Goal: Navigation & Orientation: Find specific page/section

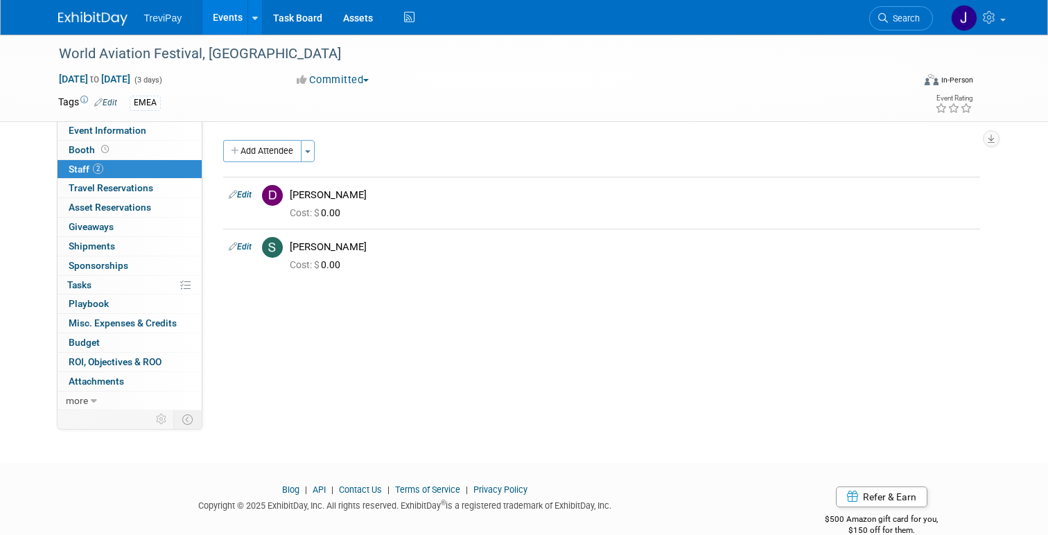
click at [80, 17] on img at bounding box center [92, 19] width 69 height 14
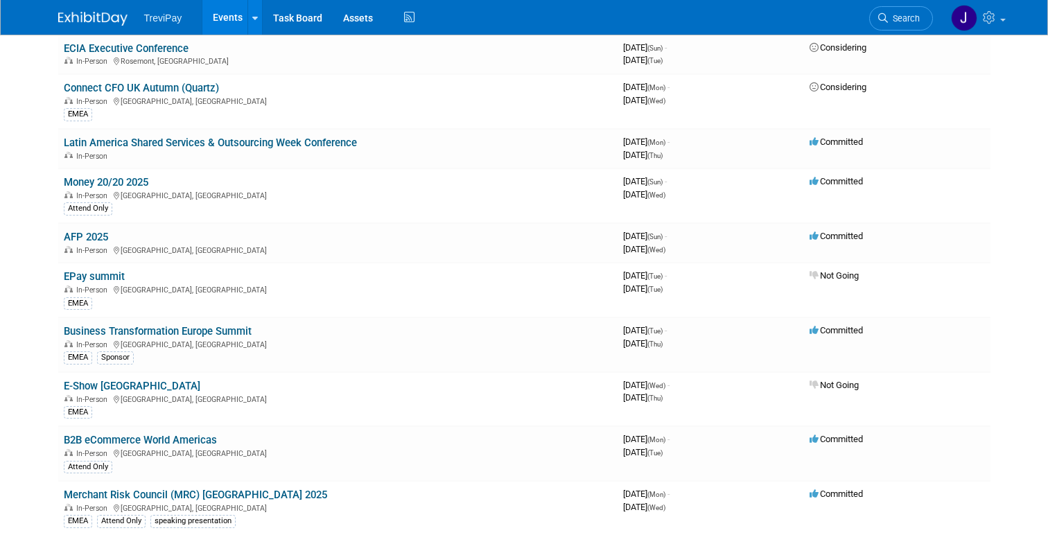
scroll to position [491, 0]
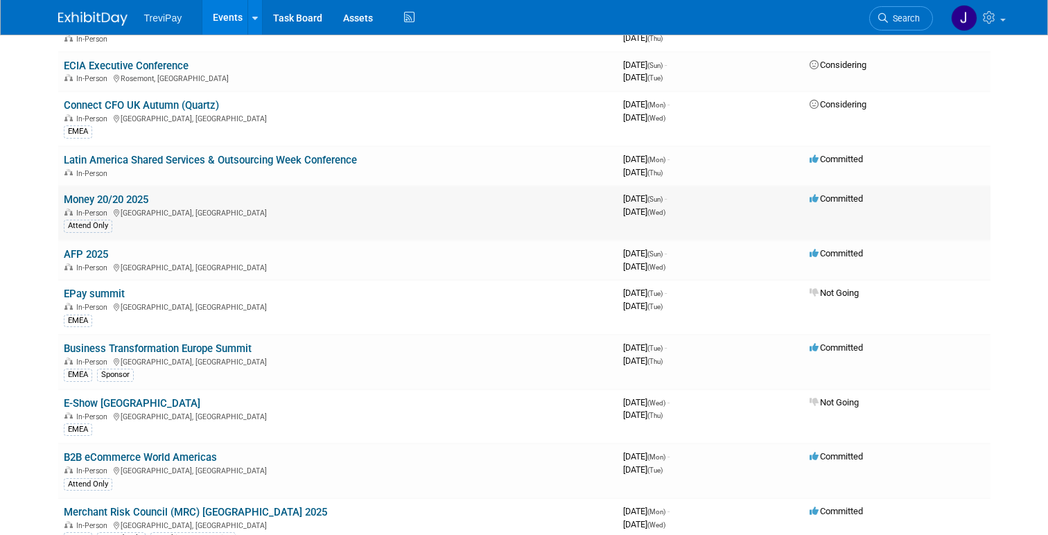
click at [100, 197] on link "Money 20/20 2025" at bounding box center [106, 199] width 85 height 12
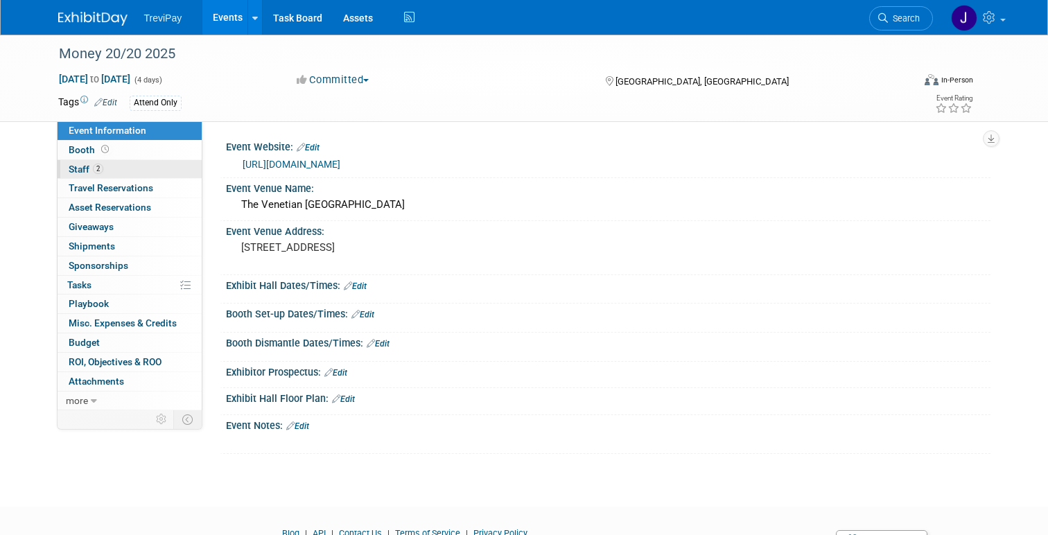
click at [76, 167] on span "Staff 2" at bounding box center [86, 169] width 35 height 11
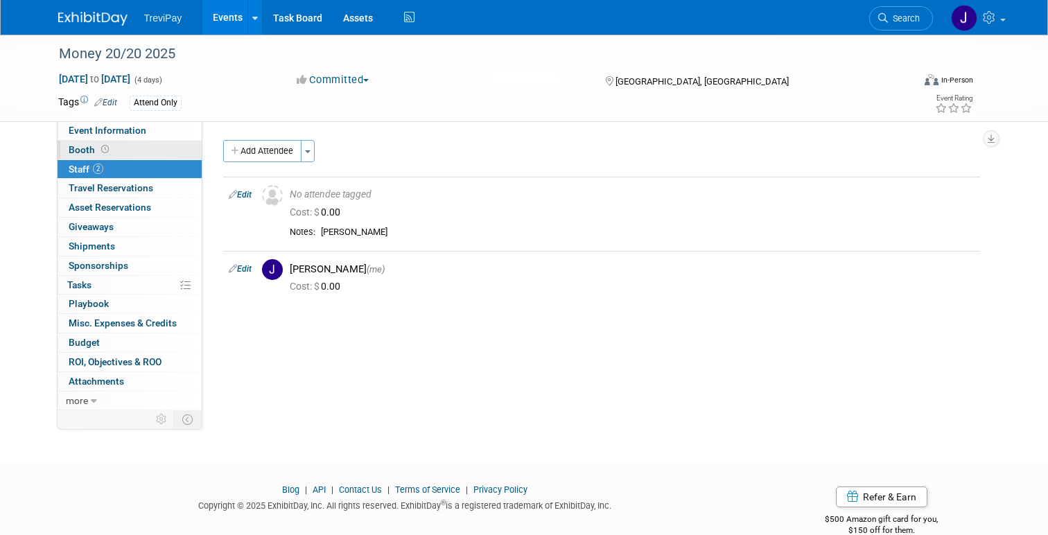
click at [83, 146] on span "Booth" at bounding box center [90, 149] width 43 height 11
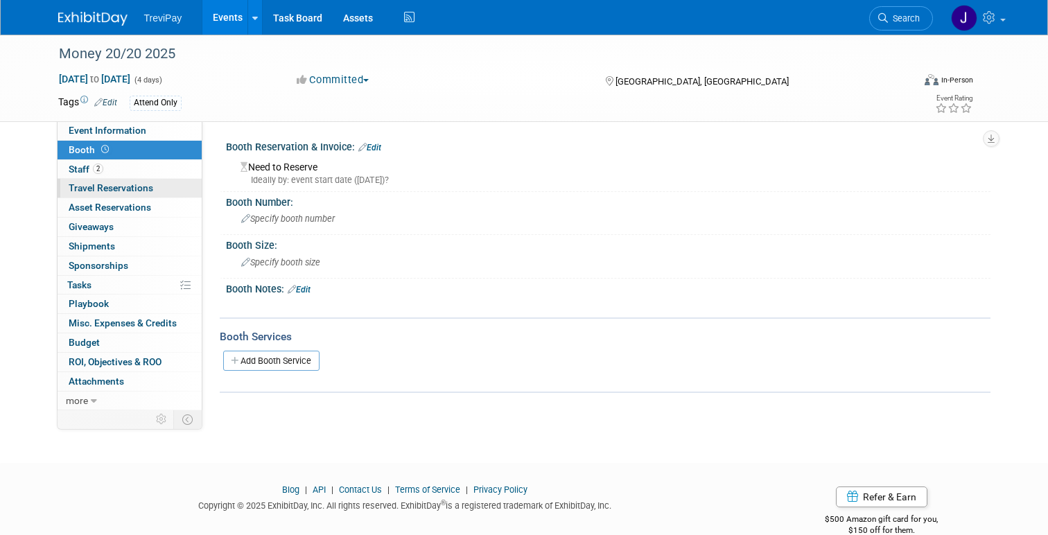
click at [90, 184] on span "Travel Reservations 0" at bounding box center [111, 187] width 85 height 11
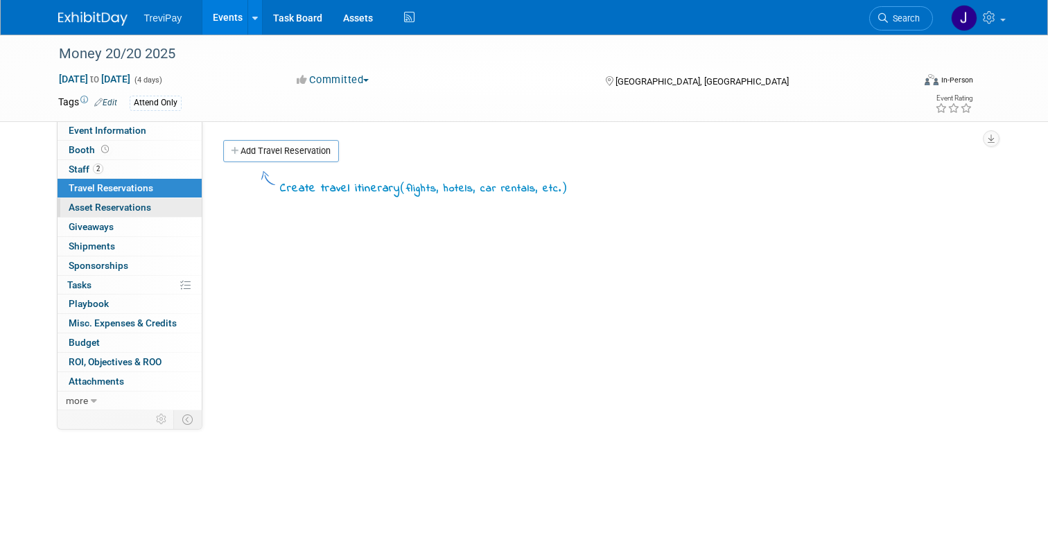
click at [87, 207] on span "Asset Reservations 0" at bounding box center [110, 207] width 83 height 11
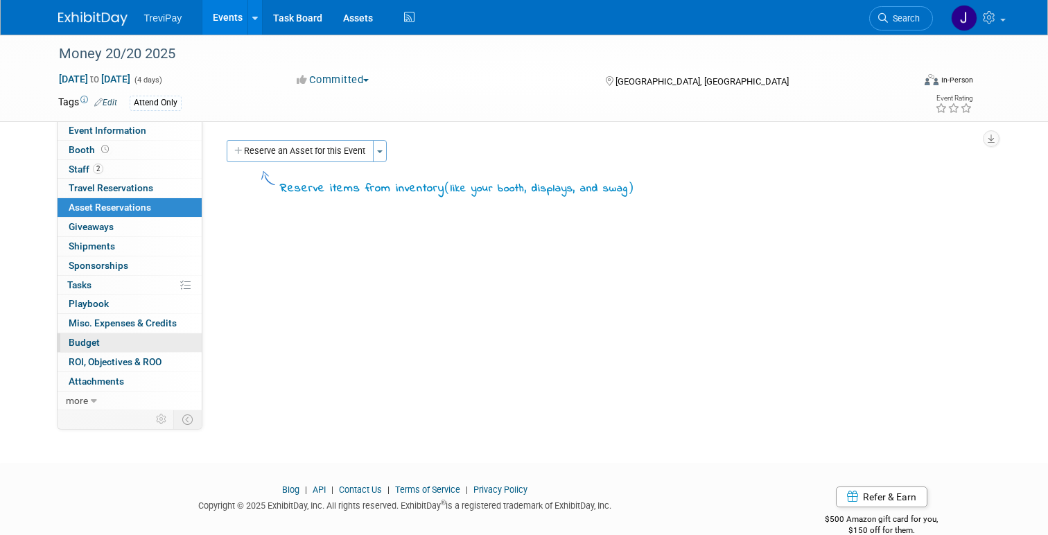
click at [87, 344] on span "Budget" at bounding box center [84, 342] width 31 height 11
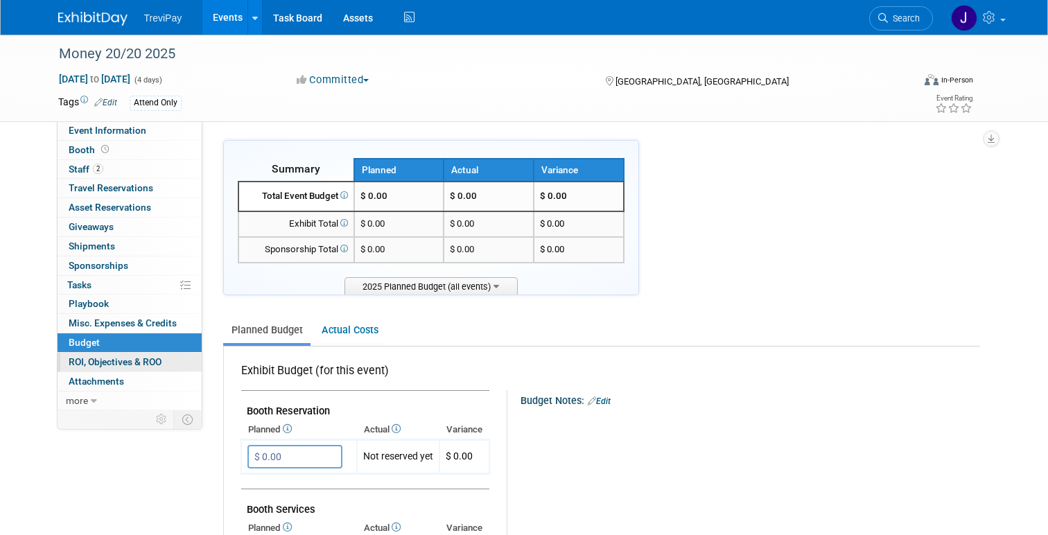
click at [94, 357] on span "ROI, Objectives & ROO 0" at bounding box center [115, 361] width 93 height 11
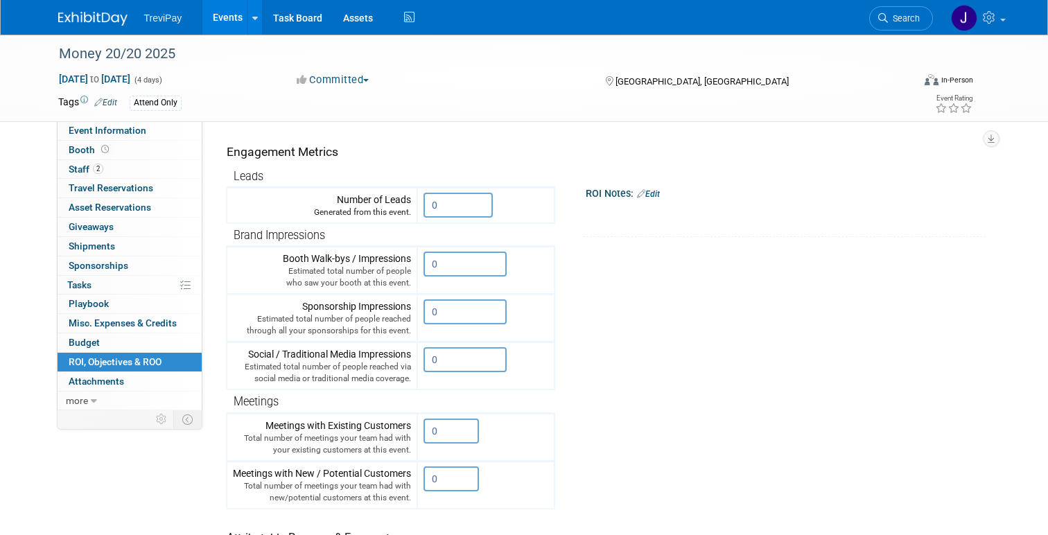
scroll to position [148, 0]
